Goal: Find specific page/section: Find specific page/section

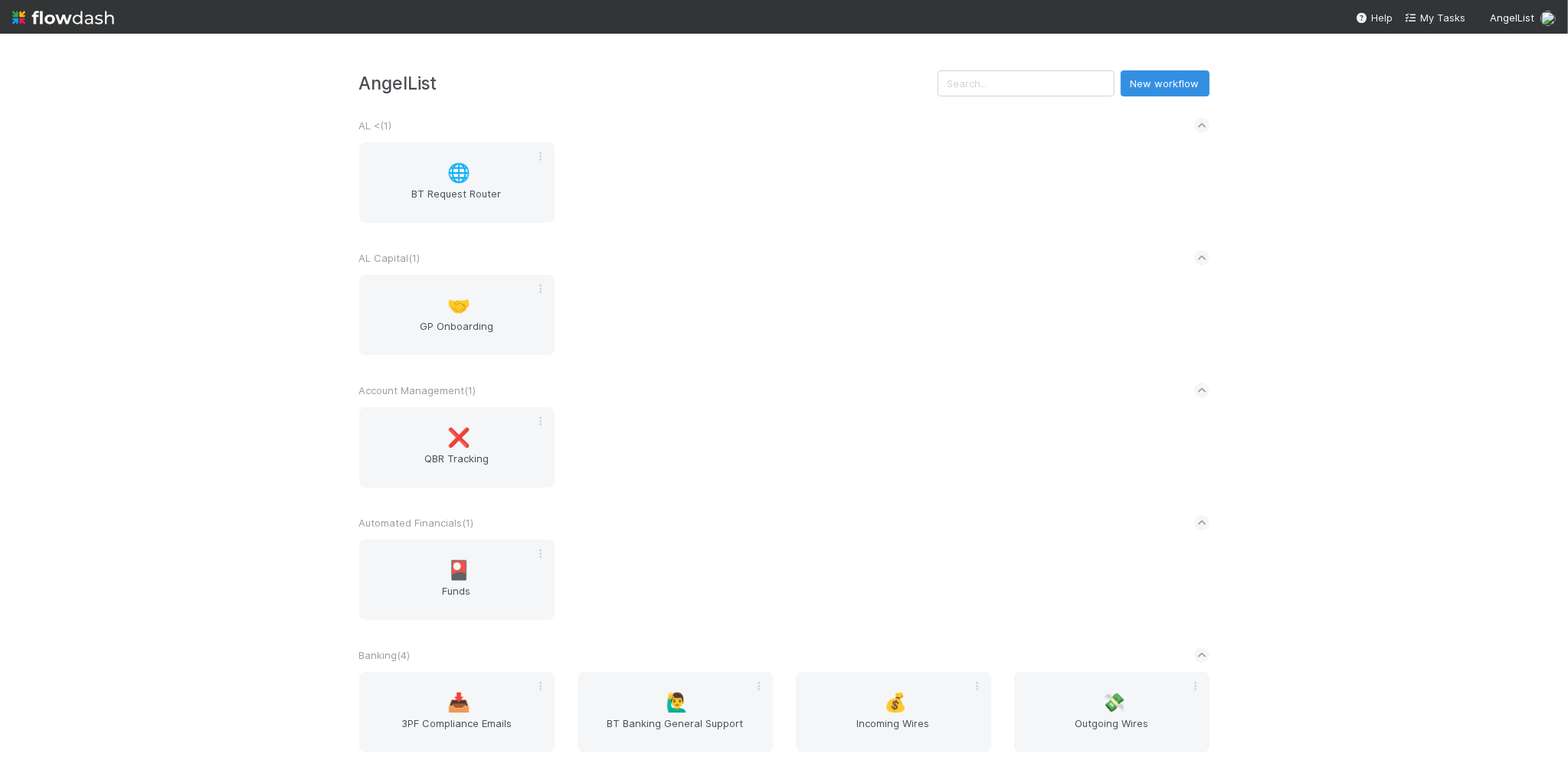
click at [701, 357] on div "🤝 GP Onboarding" at bounding box center [784, 324] width 873 height 99
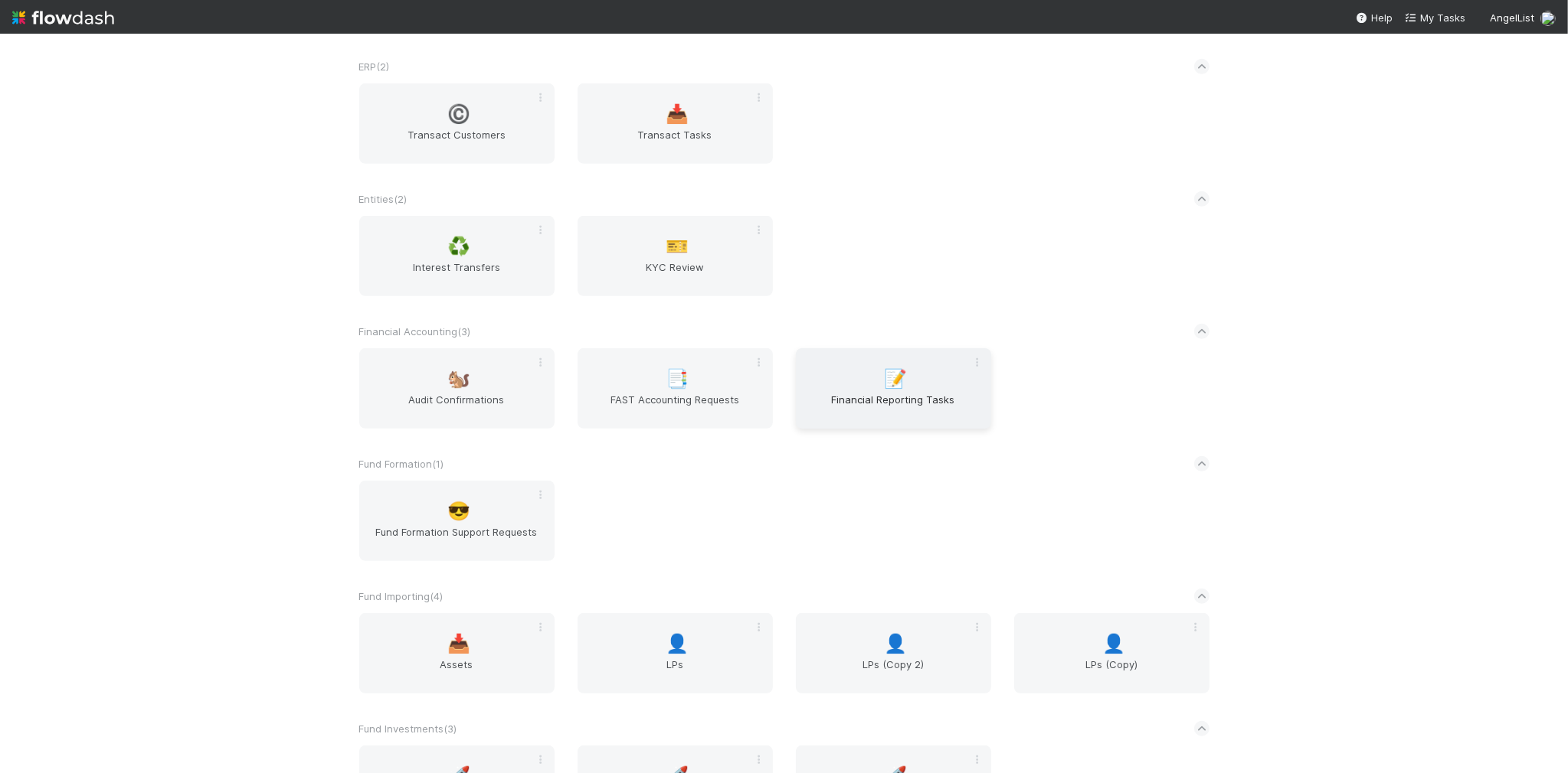
click at [825, 413] on span "Financial Reporting Tasks" at bounding box center [893, 407] width 183 height 31
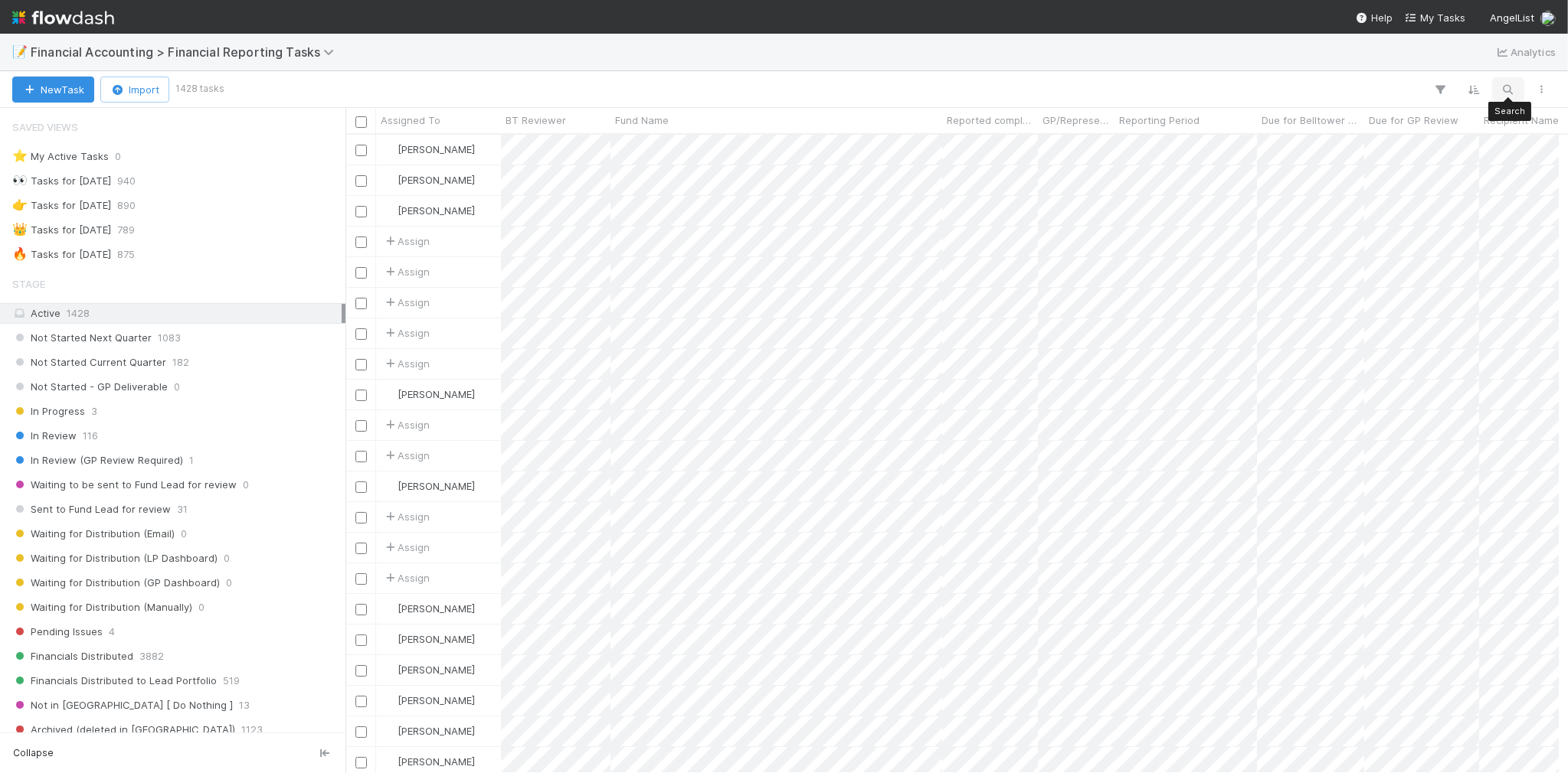
click at [1505, 93] on icon "button" at bounding box center [1508, 89] width 15 height 14
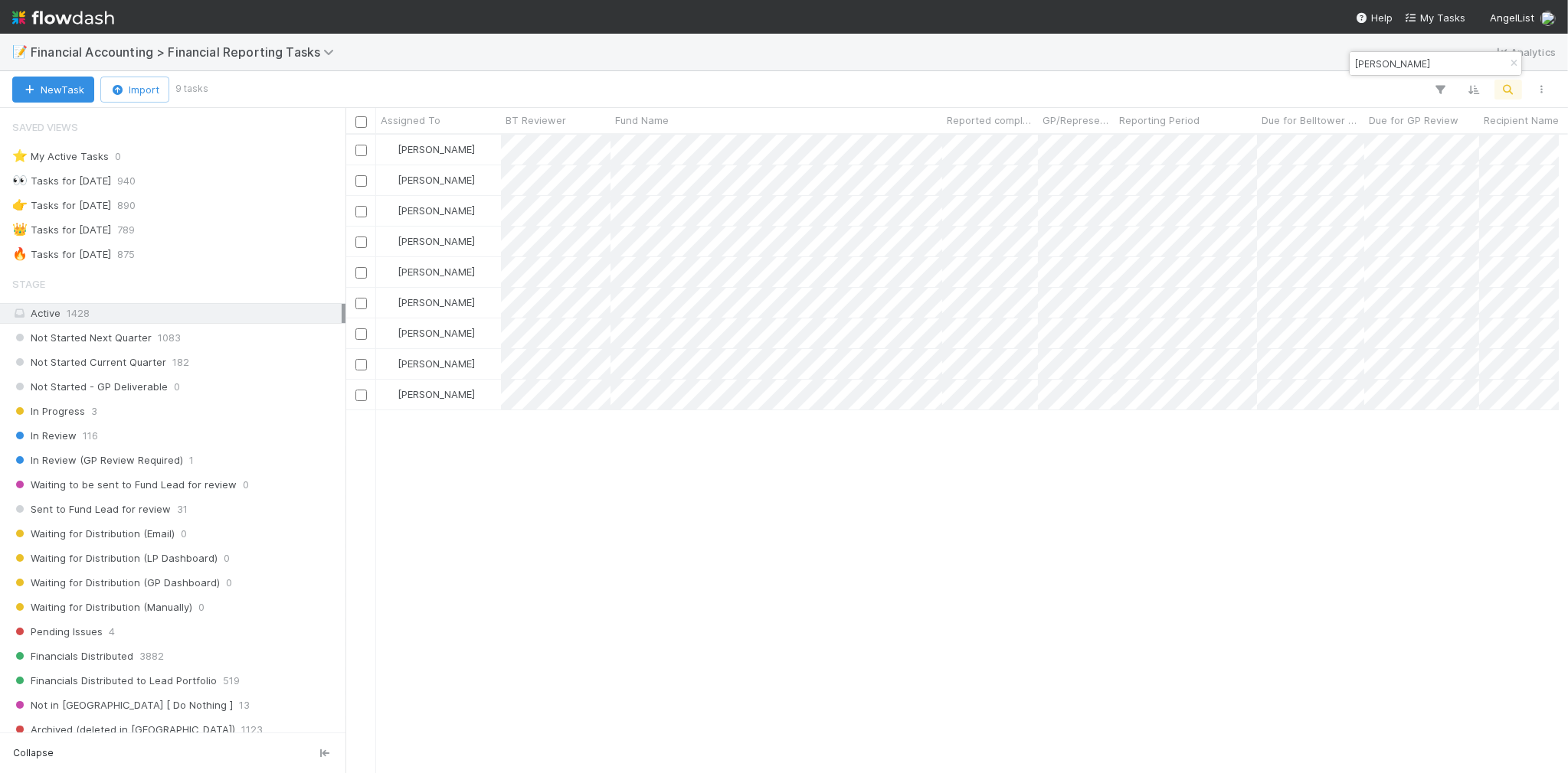
scroll to position [629, 1204]
type input "[PERSON_NAME]"
click at [753, 564] on div "[PERSON_NAME] Not Started Next Quarter [DATE] 3:15:43 AM [DATE] 3:15:45 AM 0 0 …" at bounding box center [952, 453] width 1213 height 637
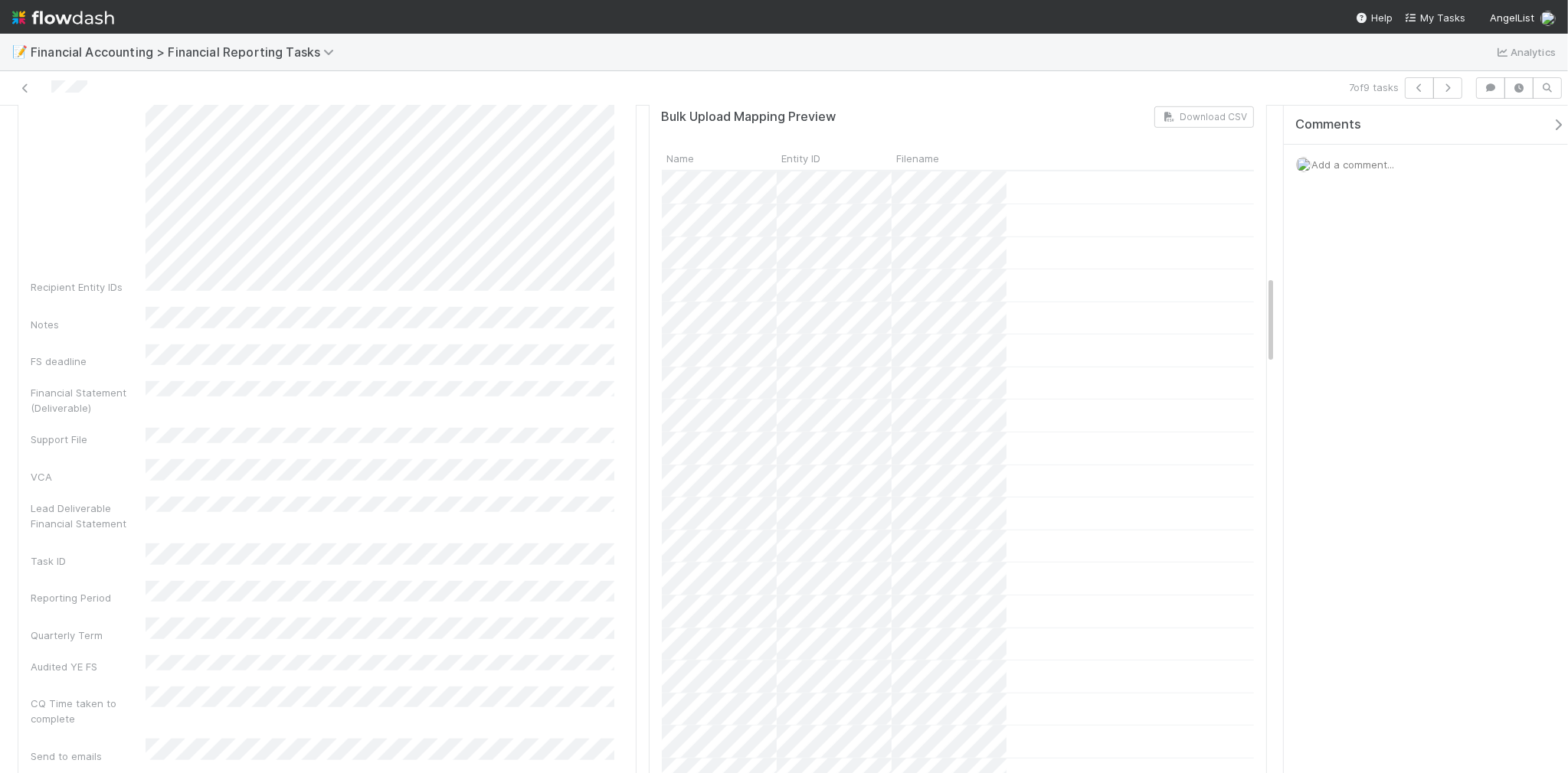
scroll to position [1276, 0]
